Goal: Information Seeking & Learning: Learn about a topic

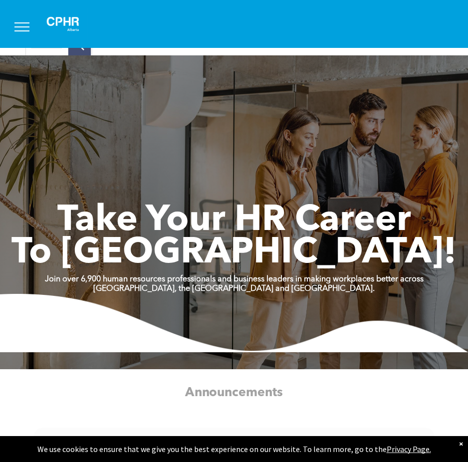
click at [23, 26] on span "menu" at bounding box center [21, 26] width 15 height 1
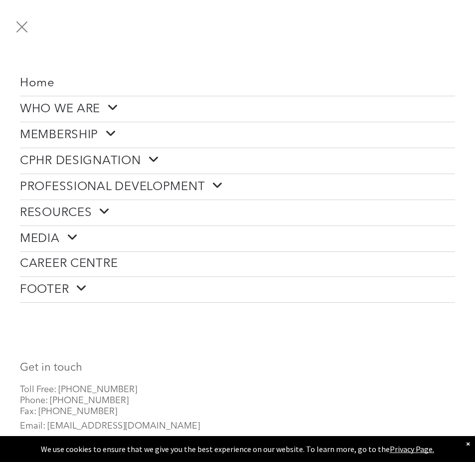
click at [23, 24] on span "menu" at bounding box center [21, 26] width 11 height 11
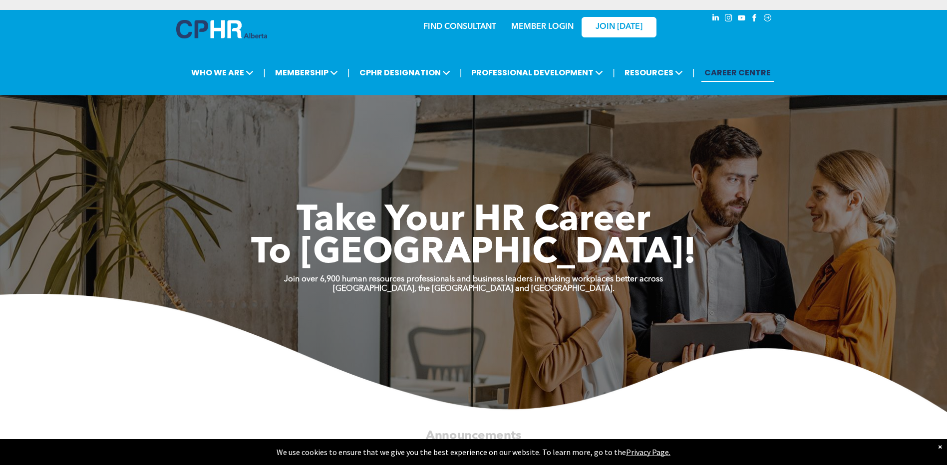
click at [468, 27] on link "MEMBER LOGIN" at bounding box center [542, 27] width 62 height 8
click at [468, 22] on span "JOIN [DATE]" at bounding box center [618, 26] width 47 height 9
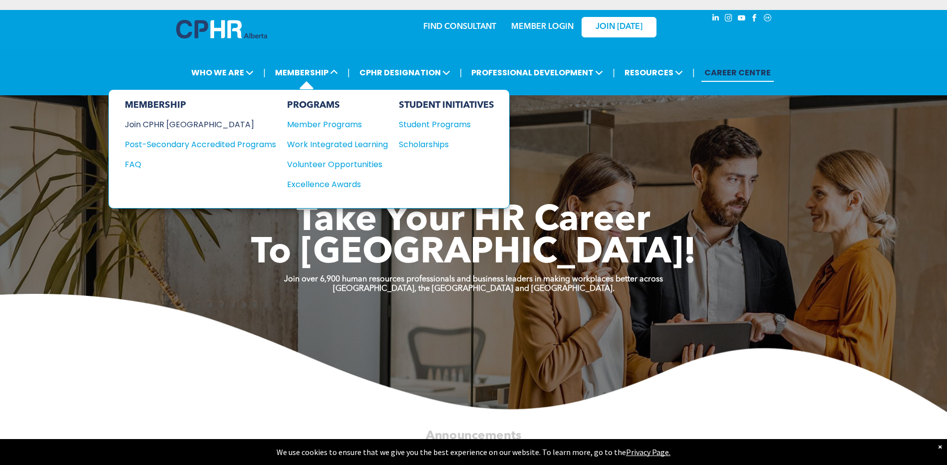
click at [162, 120] on div "Join CPHR [GEOGRAPHIC_DATA]" at bounding box center [193, 124] width 136 height 12
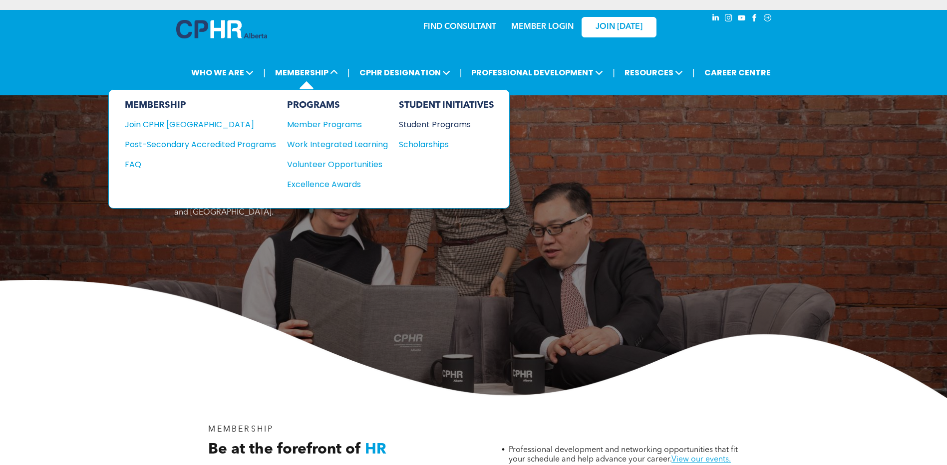
click at [446, 120] on div "Student Programs" at bounding box center [442, 124] width 86 height 12
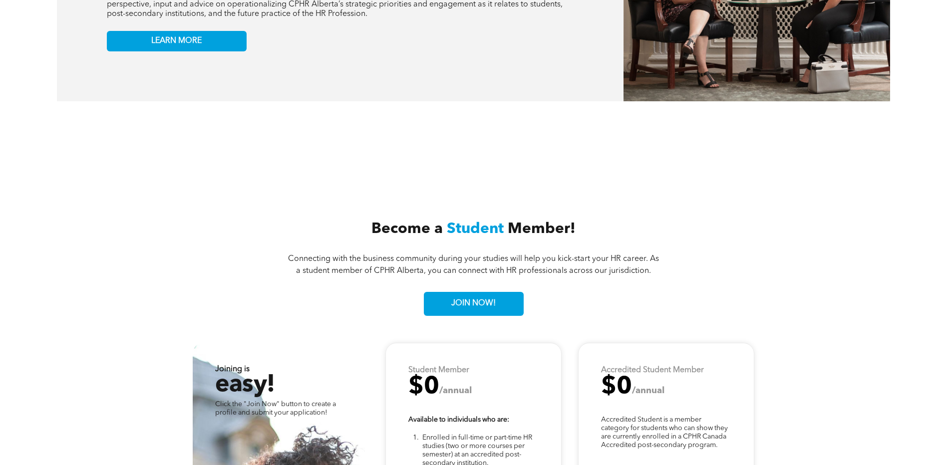
scroll to position [2595, 0]
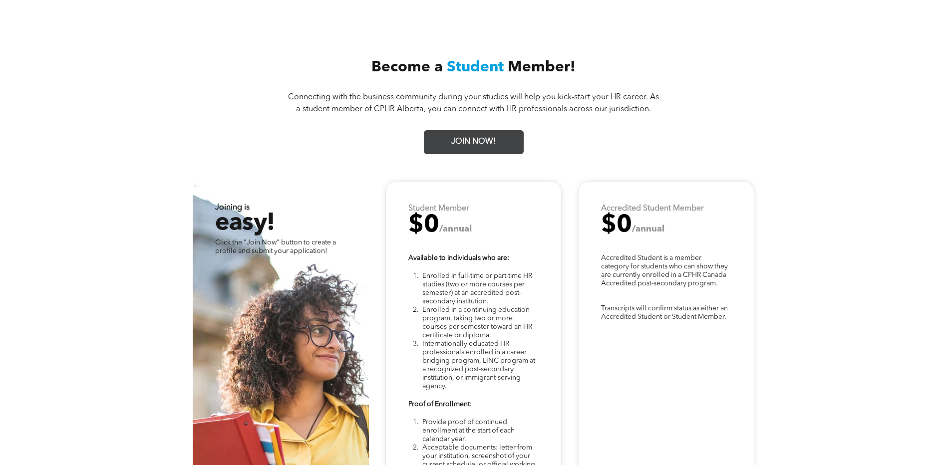
click at [482, 132] on span "JOIN NOW!" at bounding box center [473, 141] width 51 height 19
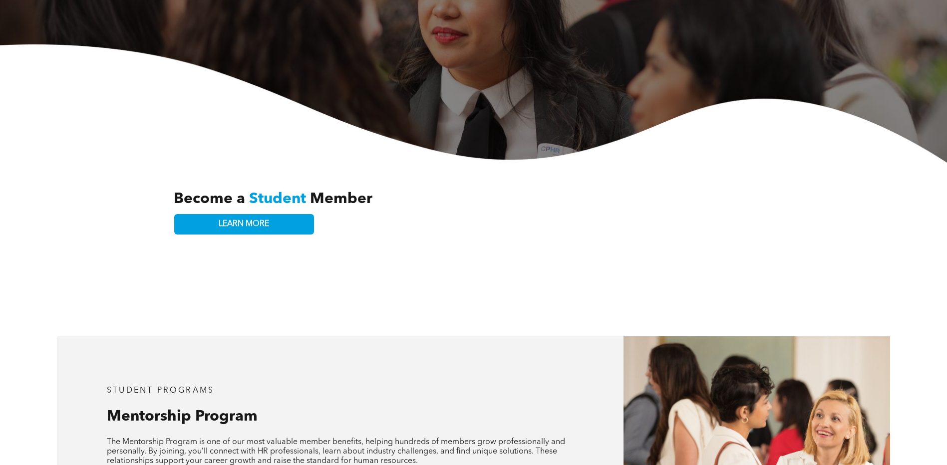
scroll to position [0, 0]
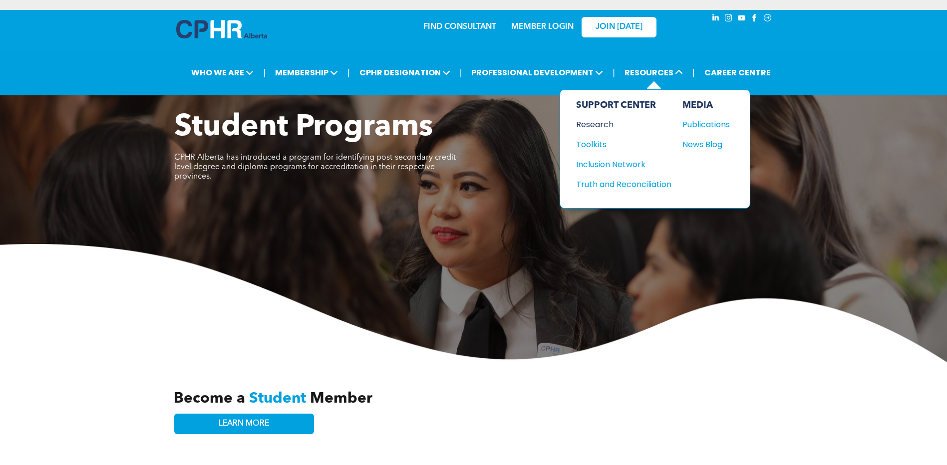
click at [608, 121] on div "Research" at bounding box center [619, 124] width 86 height 12
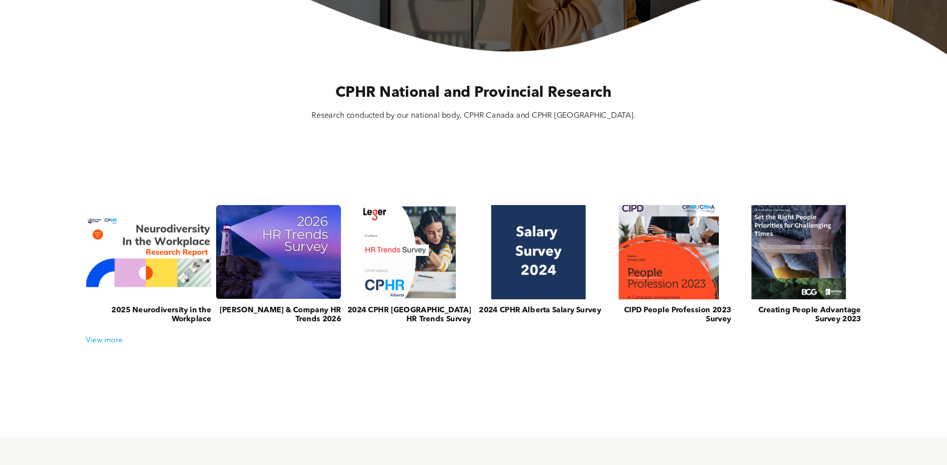
scroll to position [288, 0]
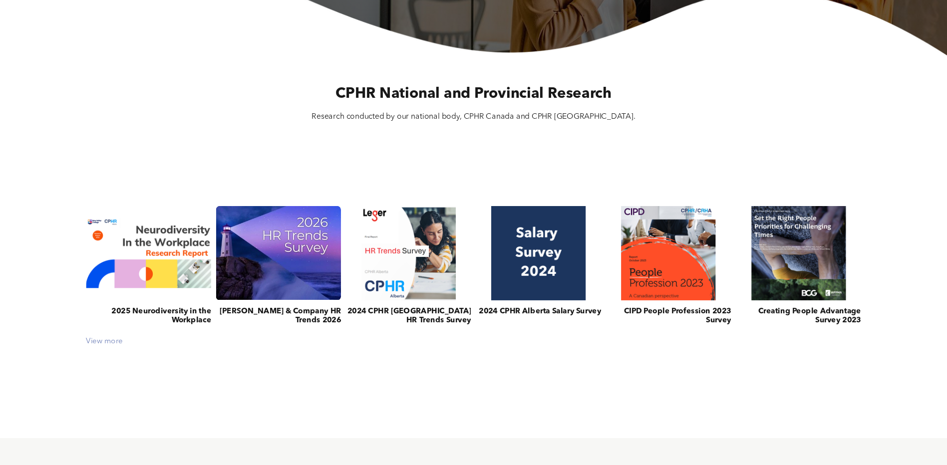
click at [110, 343] on div "View more" at bounding box center [473, 341] width 784 height 9
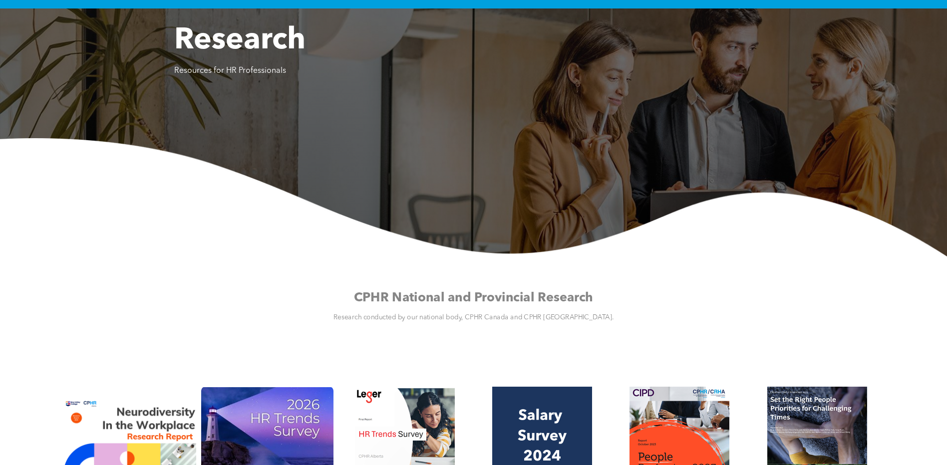
scroll to position [0, 0]
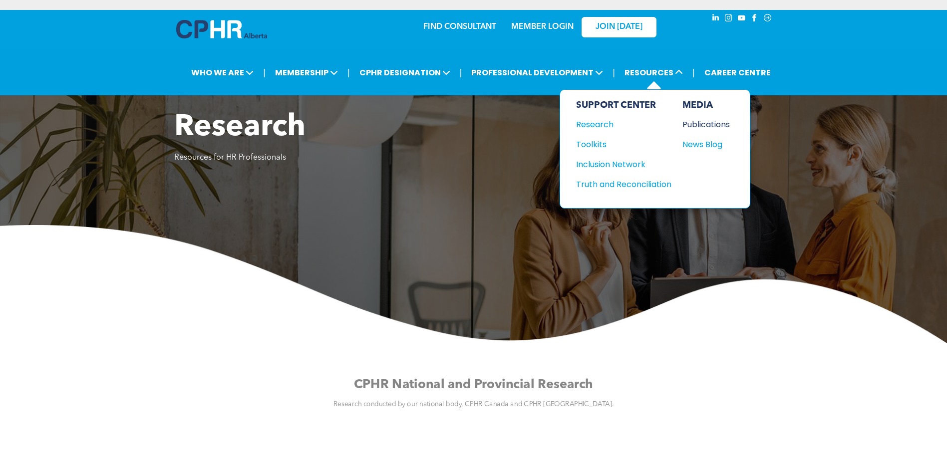
click at [707, 122] on div "Publications" at bounding box center [703, 124] width 43 height 12
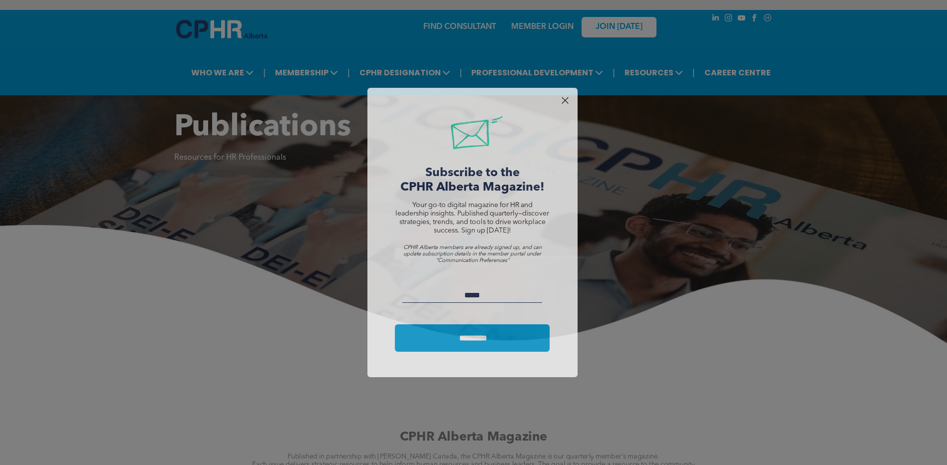
click at [562, 98] on div at bounding box center [564, 100] width 13 height 13
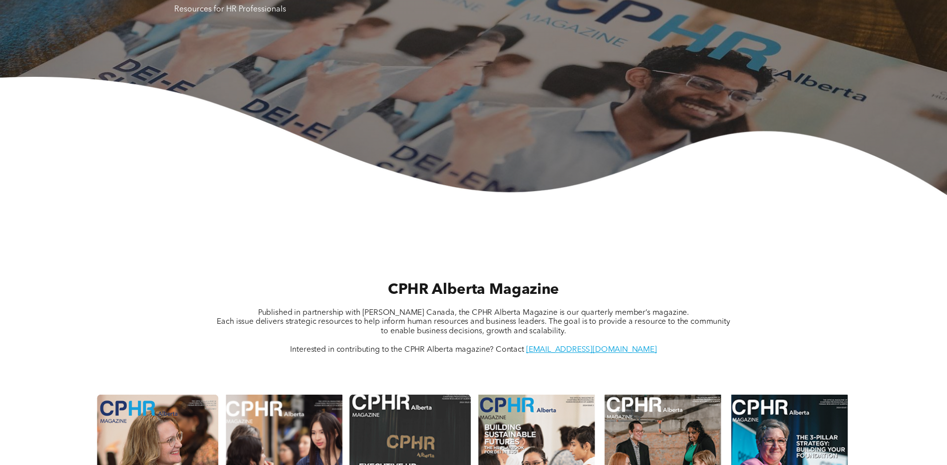
scroll to position [299, 0]
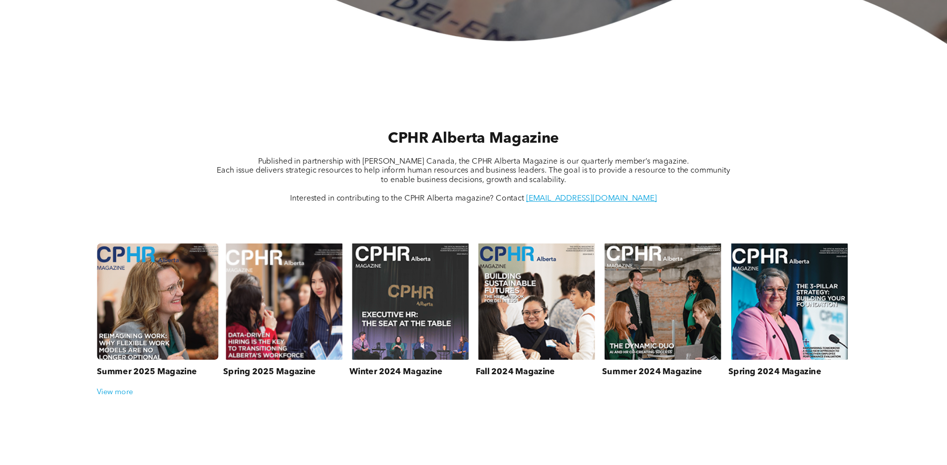
click at [160, 286] on link at bounding box center [157, 301] width 129 height 123
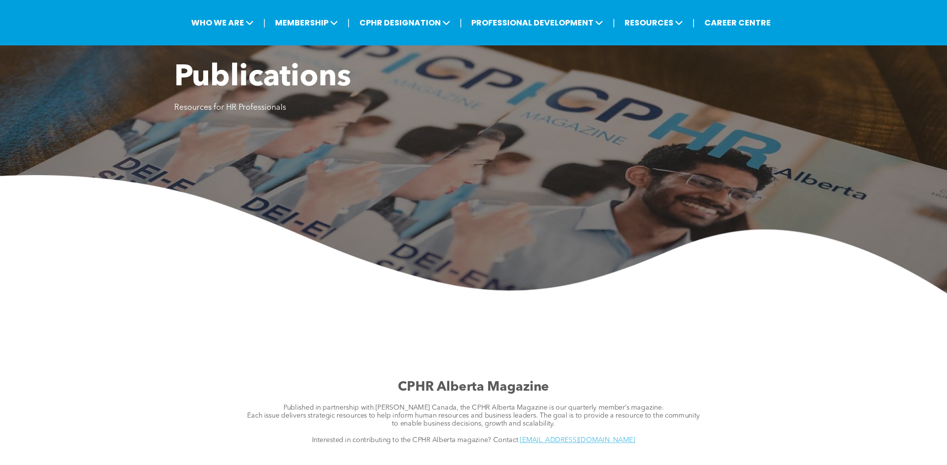
scroll to position [0, 0]
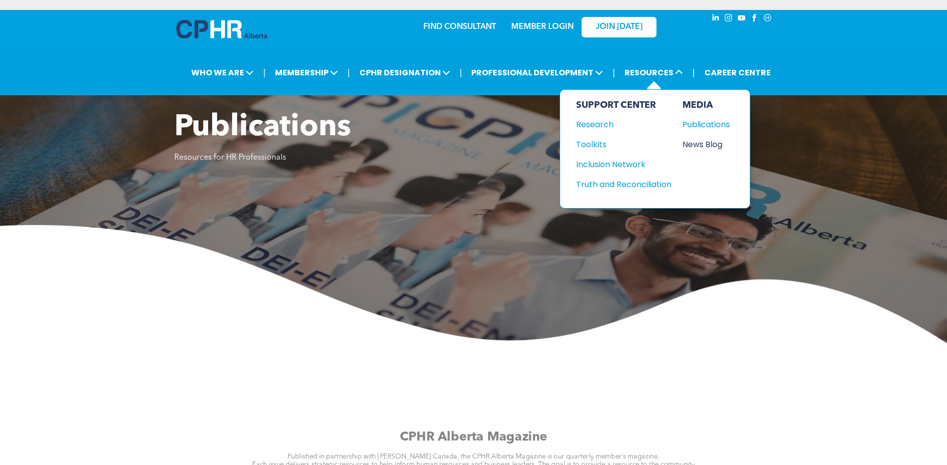
click at [706, 144] on div "News Blog" at bounding box center [703, 144] width 43 height 12
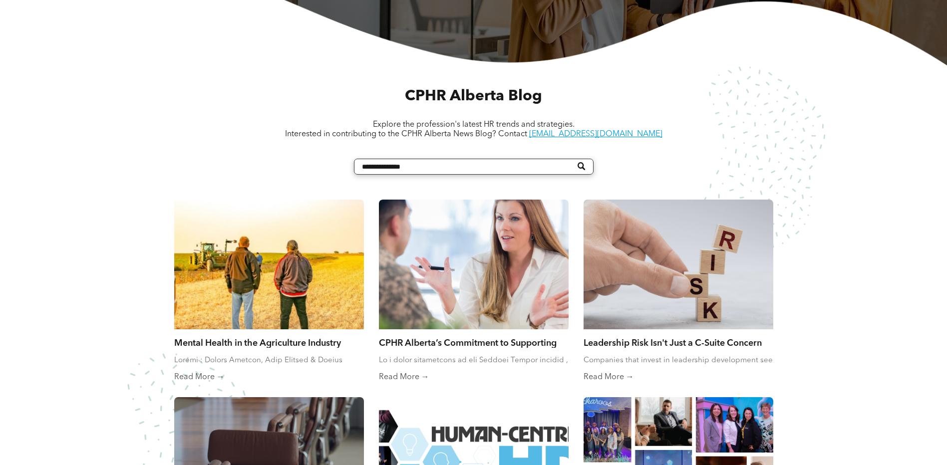
scroll to position [449, 0]
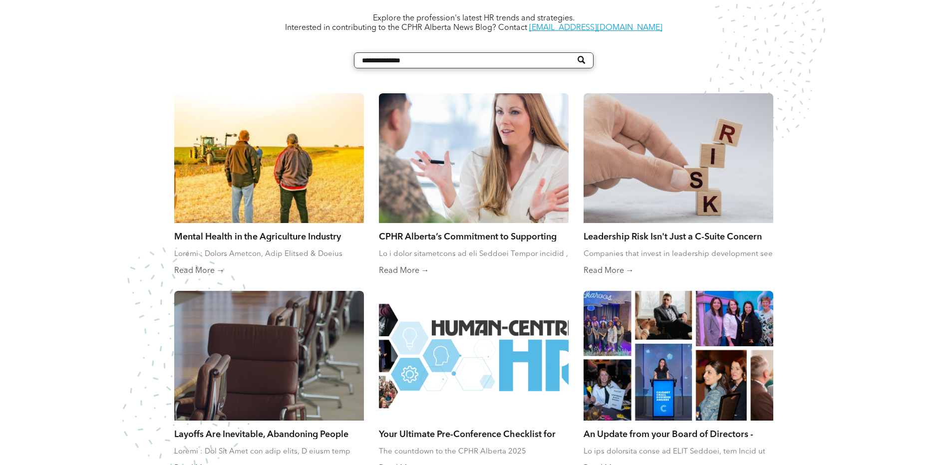
click at [383, 62] on input "Search" at bounding box center [473, 60] width 239 height 16
type input "**********"
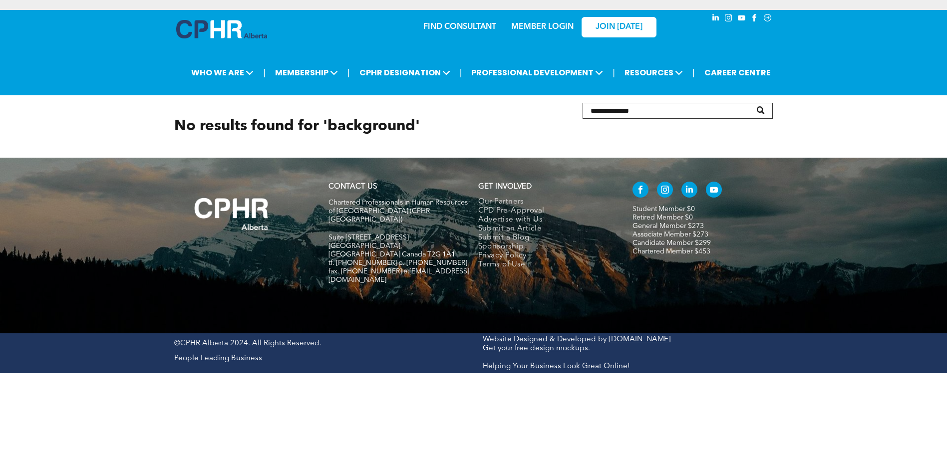
click at [647, 112] on input "Search" at bounding box center [677, 111] width 191 height 16
type input "********"
click at [622, 110] on input "Search" at bounding box center [677, 111] width 191 height 16
type input "******"
